Goal: Information Seeking & Learning: Check status

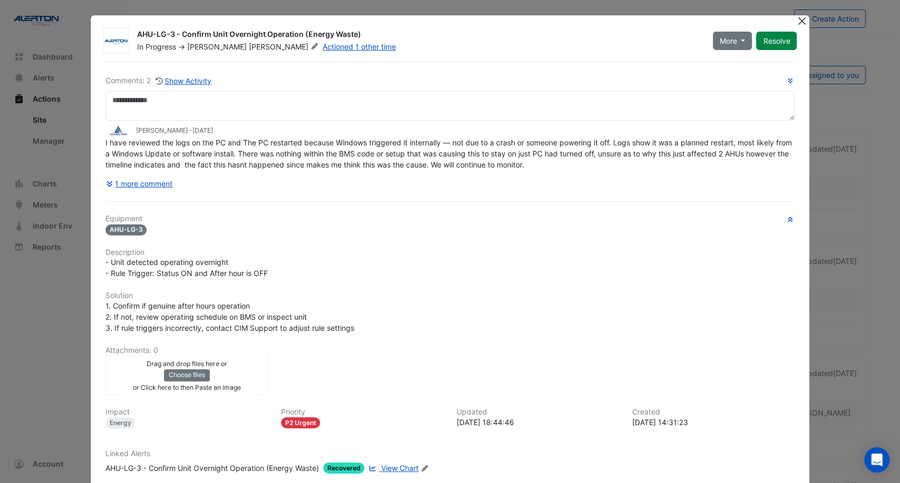
click at [798, 20] on button "Close" at bounding box center [801, 20] width 11 height 11
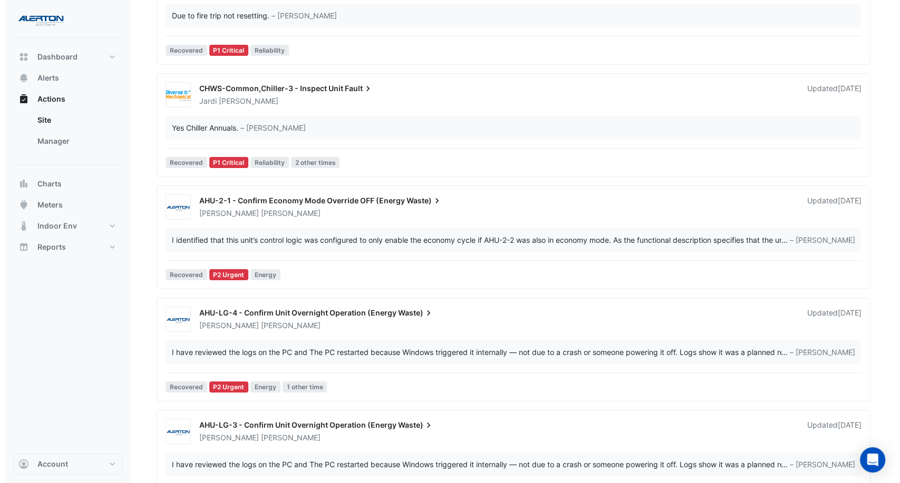
scroll to position [176, 0]
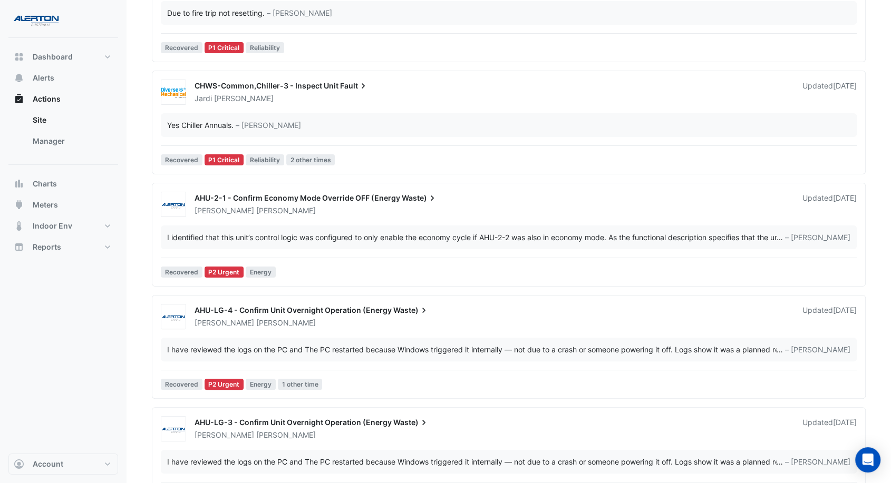
click at [549, 216] on div "AHU-2-1 - Confirm Economy Mode Override OFF (Energy Waste) [PERSON_NAME] Update…" at bounding box center [509, 204] width 704 height 25
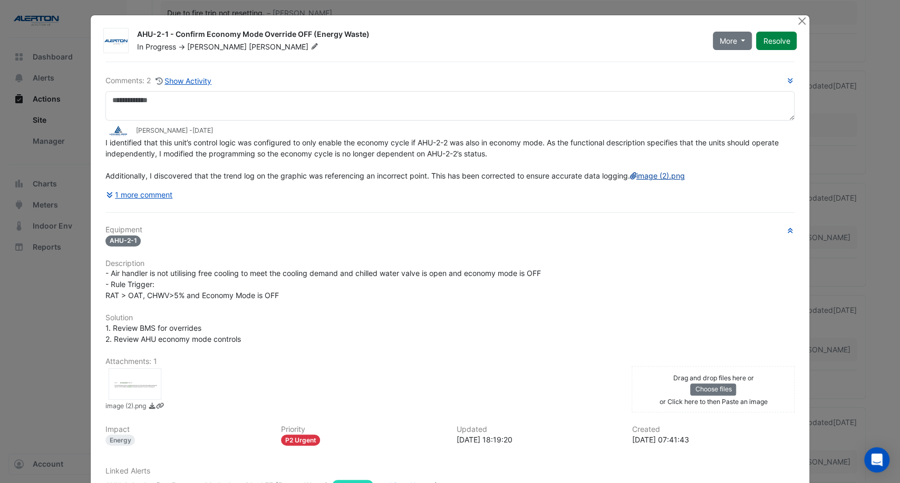
click at [630, 180] on link "image (2).png" at bounding box center [657, 175] width 55 height 9
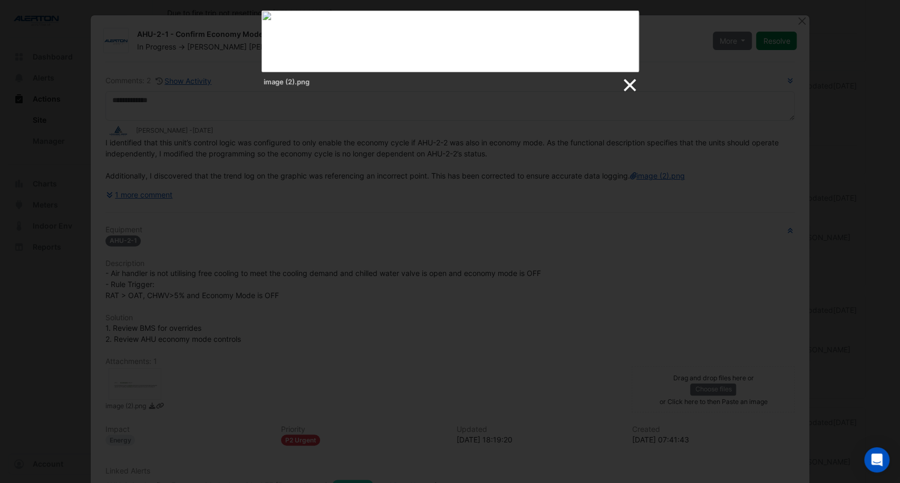
click at [627, 87] on link at bounding box center [629, 85] width 16 height 16
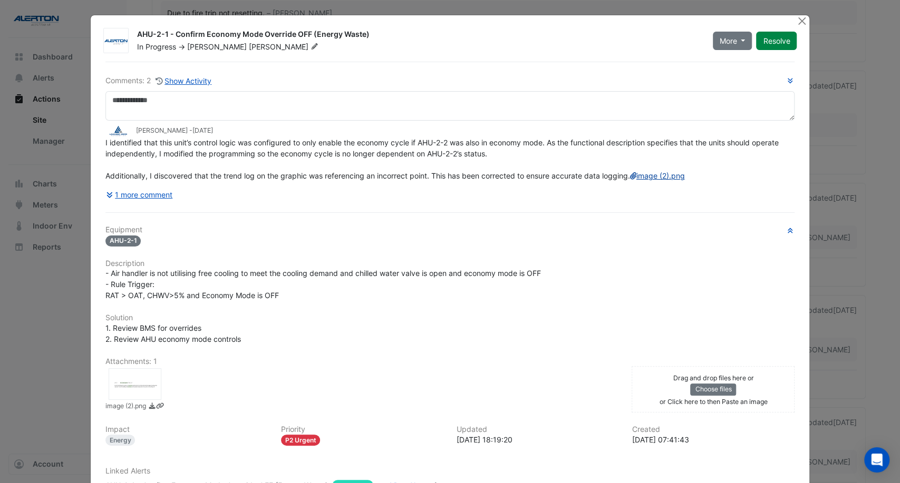
click at [630, 180] on link "image (2).png" at bounding box center [657, 175] width 55 height 9
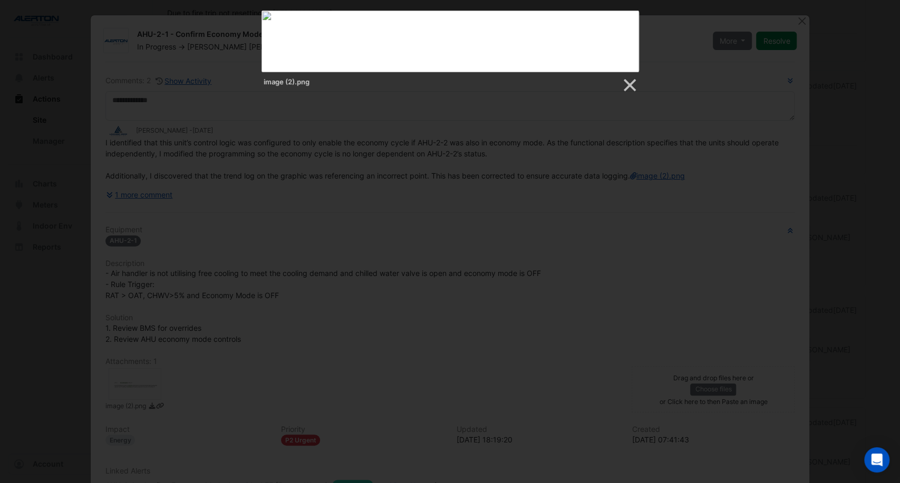
click at [588, 164] on div at bounding box center [450, 356] width 900 height 1064
